Goal: Information Seeking & Learning: Learn about a topic

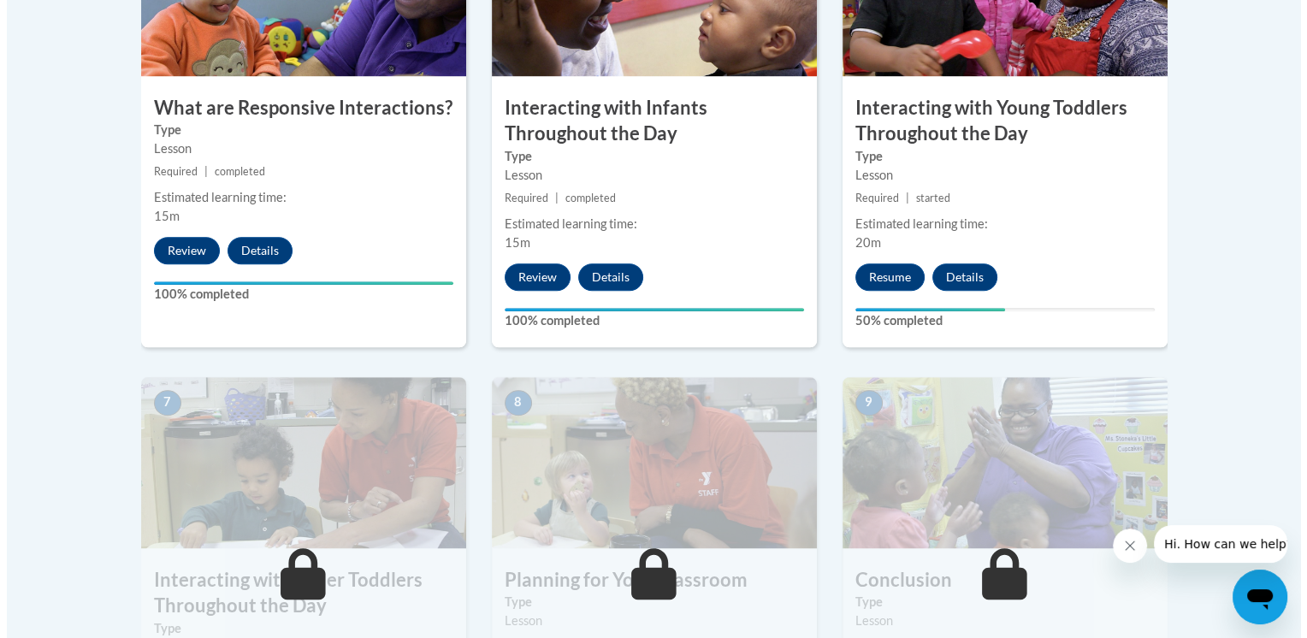
scroll to position [1099, 0]
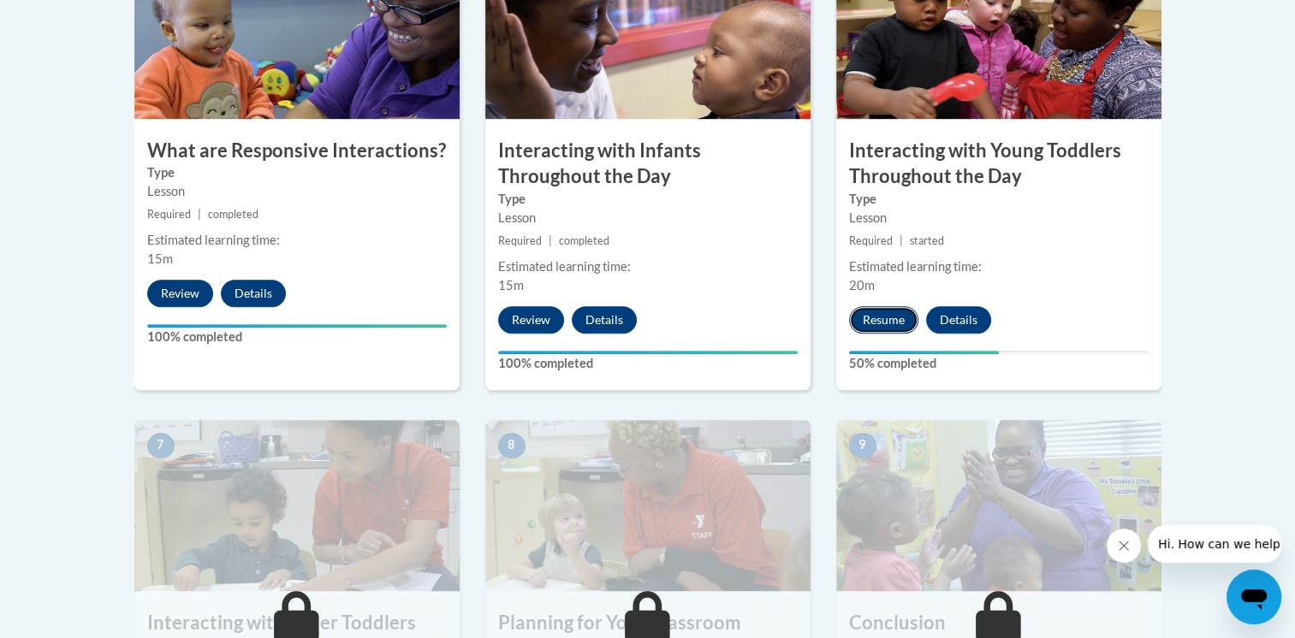
click at [895, 306] on button "Resume" at bounding box center [883, 319] width 69 height 27
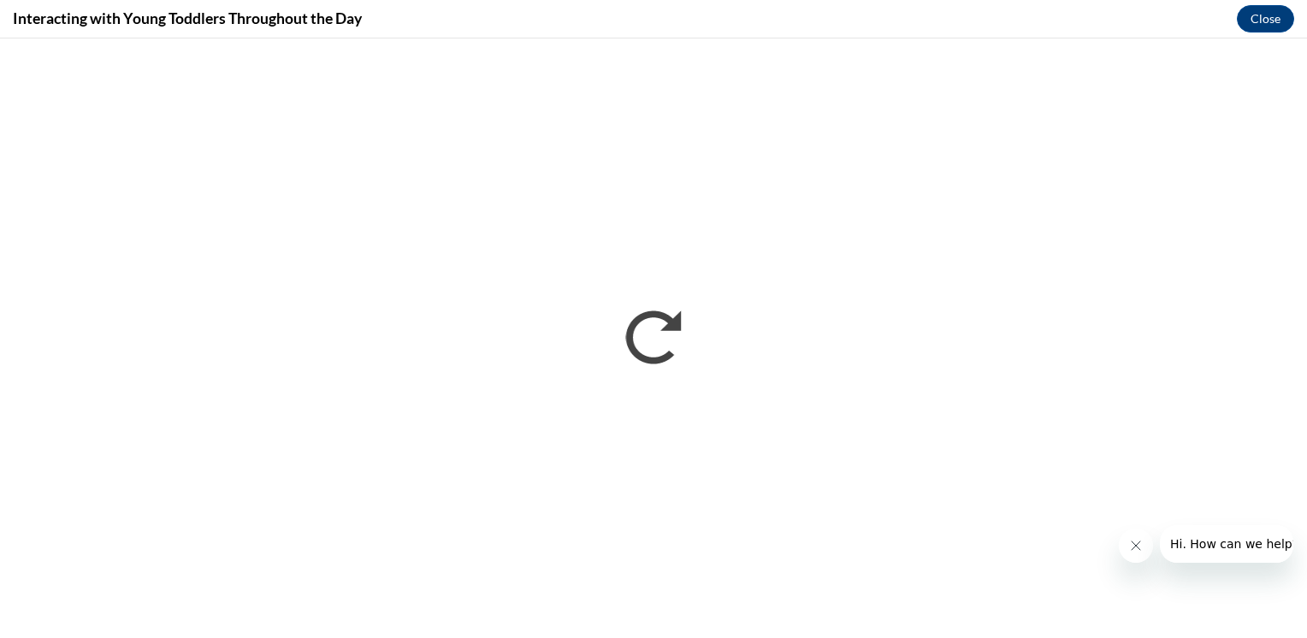
scroll to position [0, 0]
